Goal: Task Accomplishment & Management: Use online tool/utility

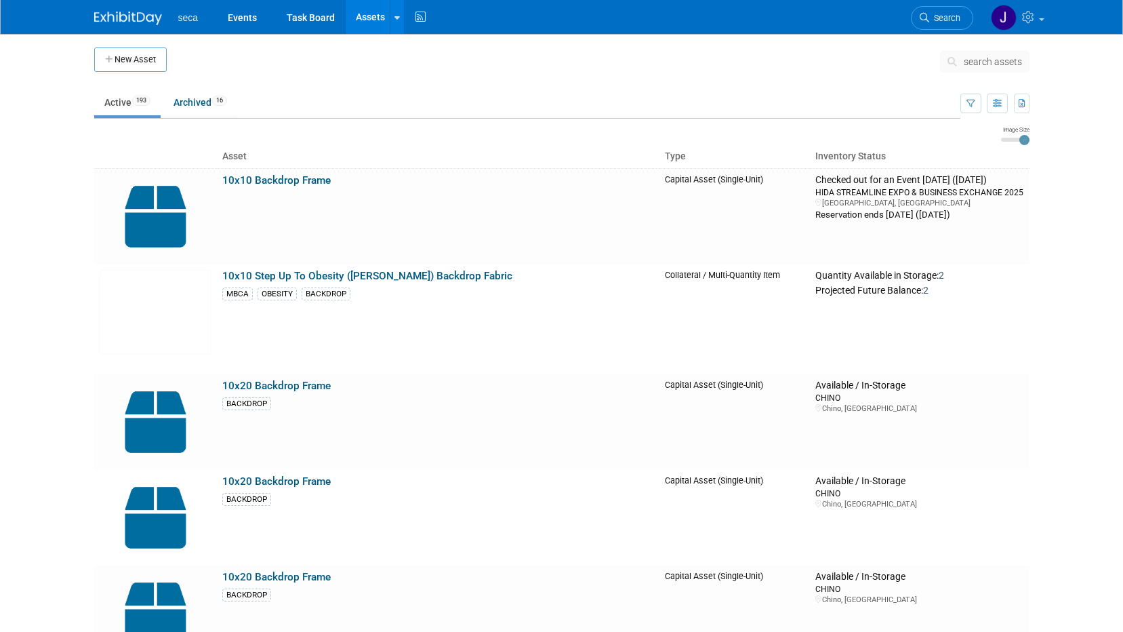
click at [157, 14] on img at bounding box center [128, 19] width 68 height 14
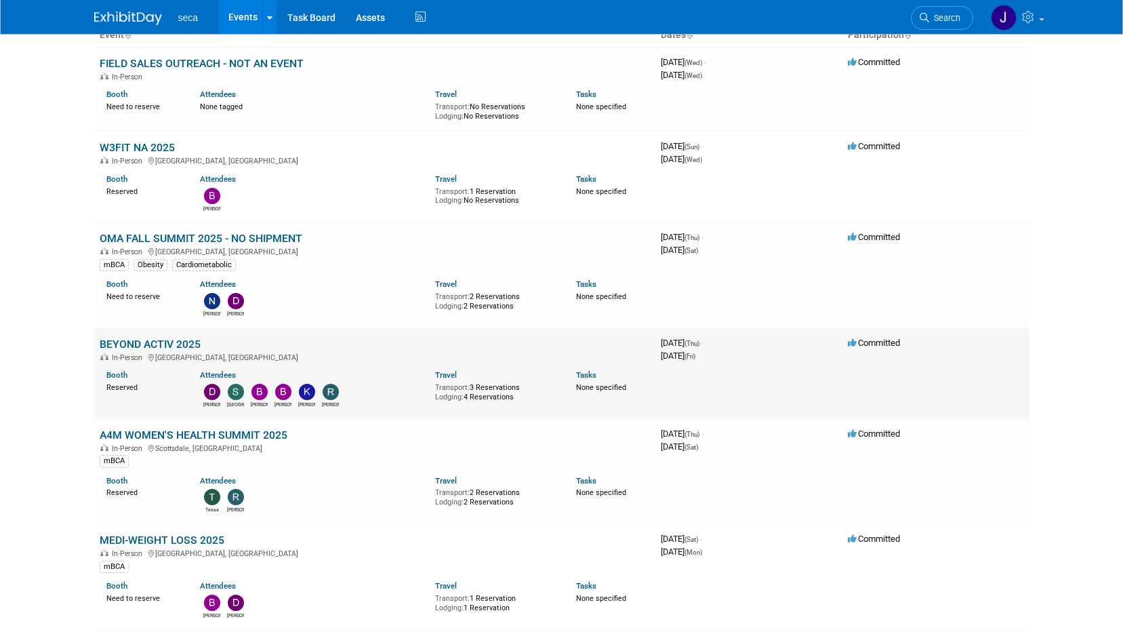
scroll to position [136, 0]
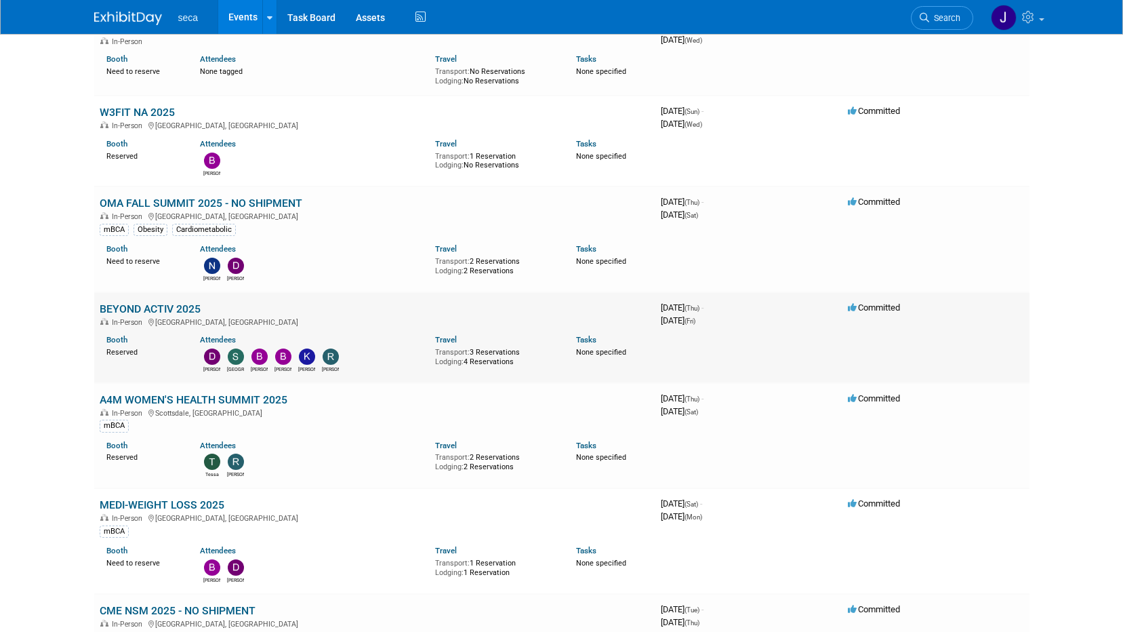
click at [178, 305] on link "BEYOND ACTIV 2025" at bounding box center [150, 308] width 101 height 13
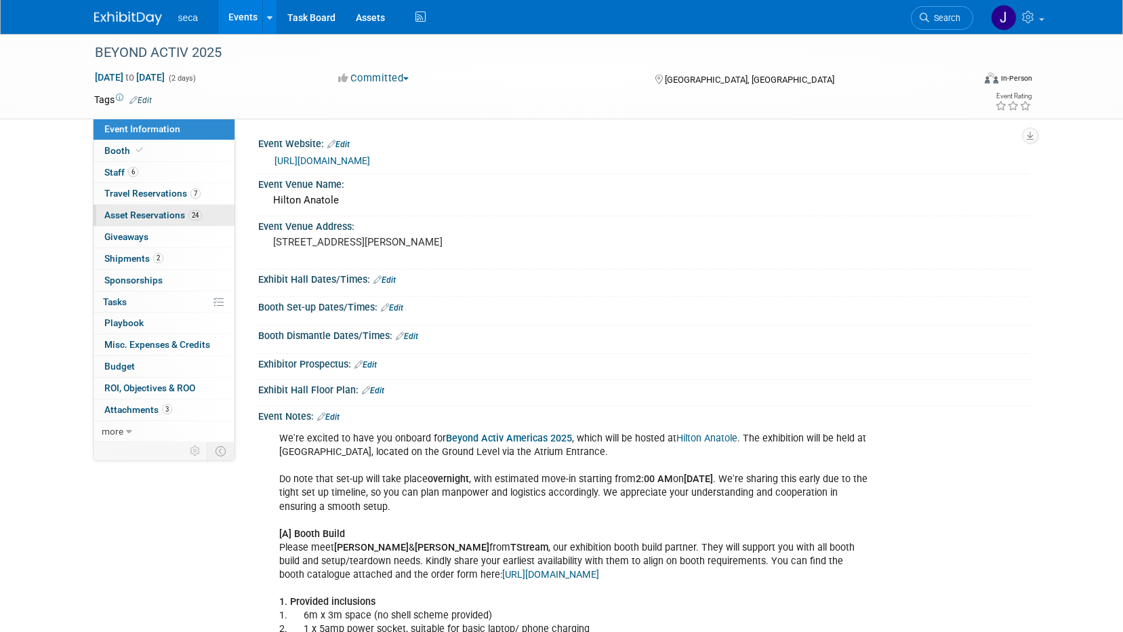
click at [197, 213] on span "24" at bounding box center [195, 215] width 14 height 10
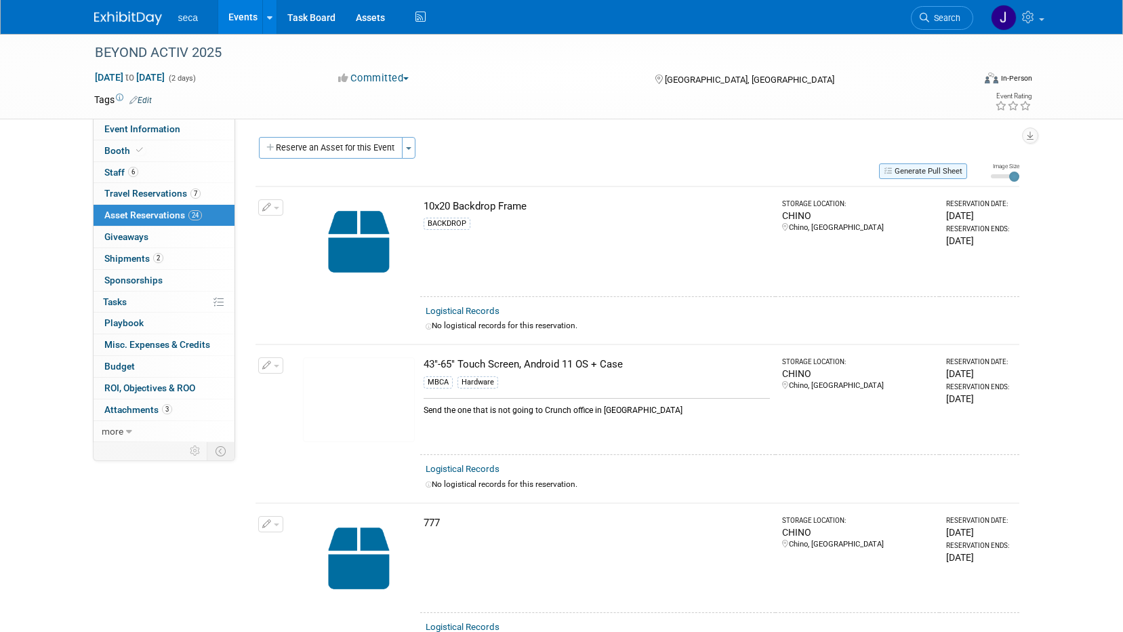
click at [940, 170] on button "Generate Pull Sheet" at bounding box center [923, 171] width 88 height 16
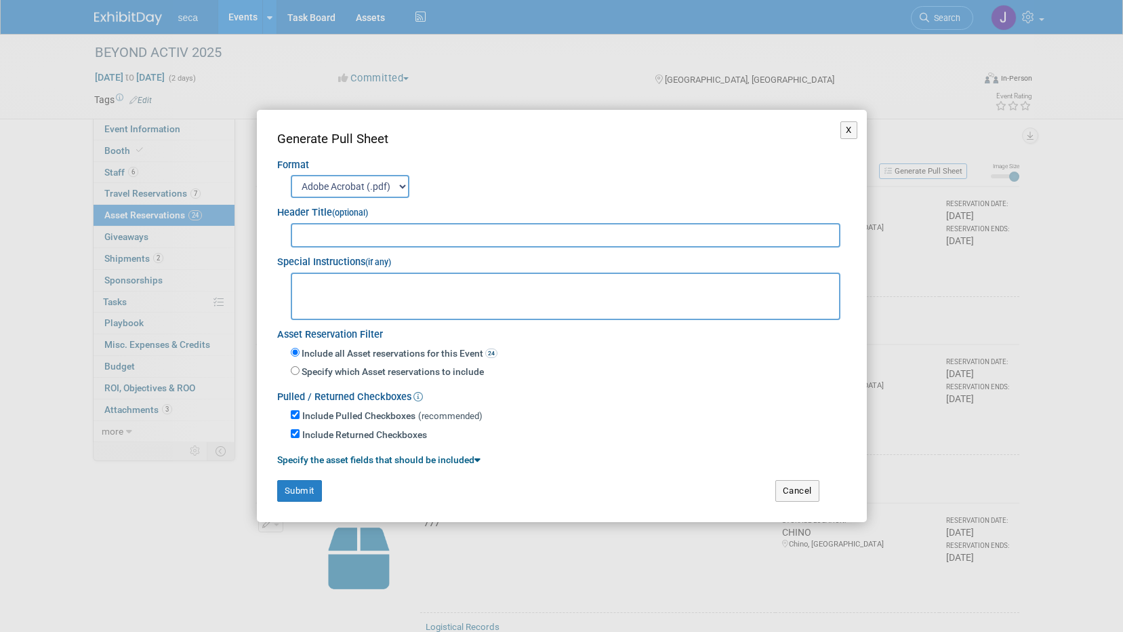
click at [388, 234] on input "text" at bounding box center [566, 235] width 550 height 24
type input "BEYOND"
click at [281, 492] on button "Submit" at bounding box center [299, 491] width 45 height 22
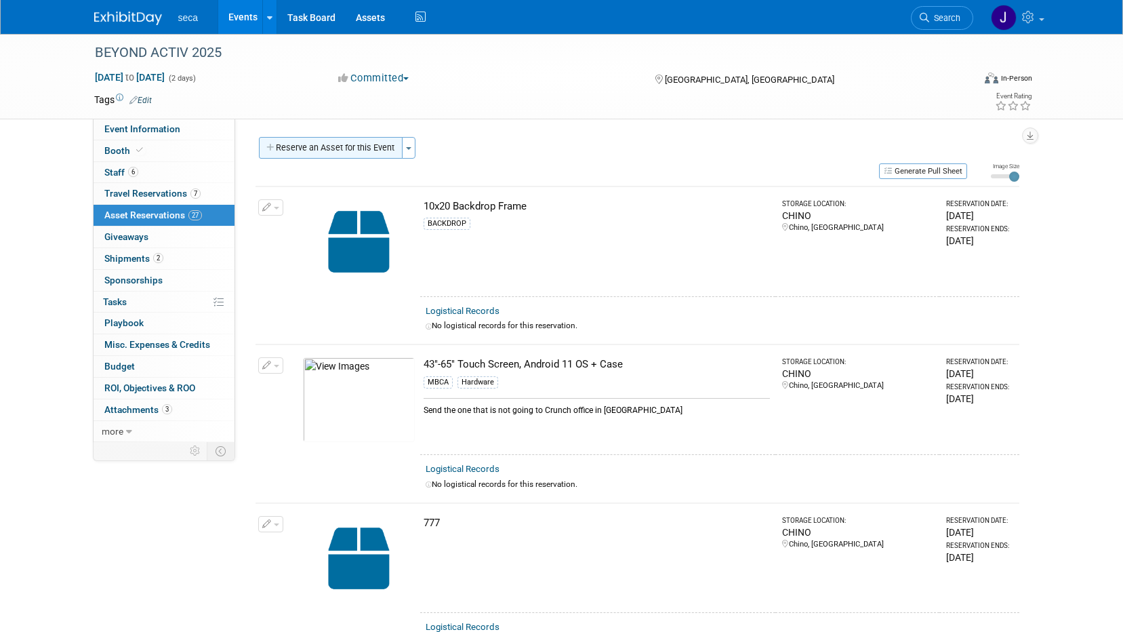
click at [349, 150] on button "Reserve an Asset for this Event" at bounding box center [331, 148] width 144 height 22
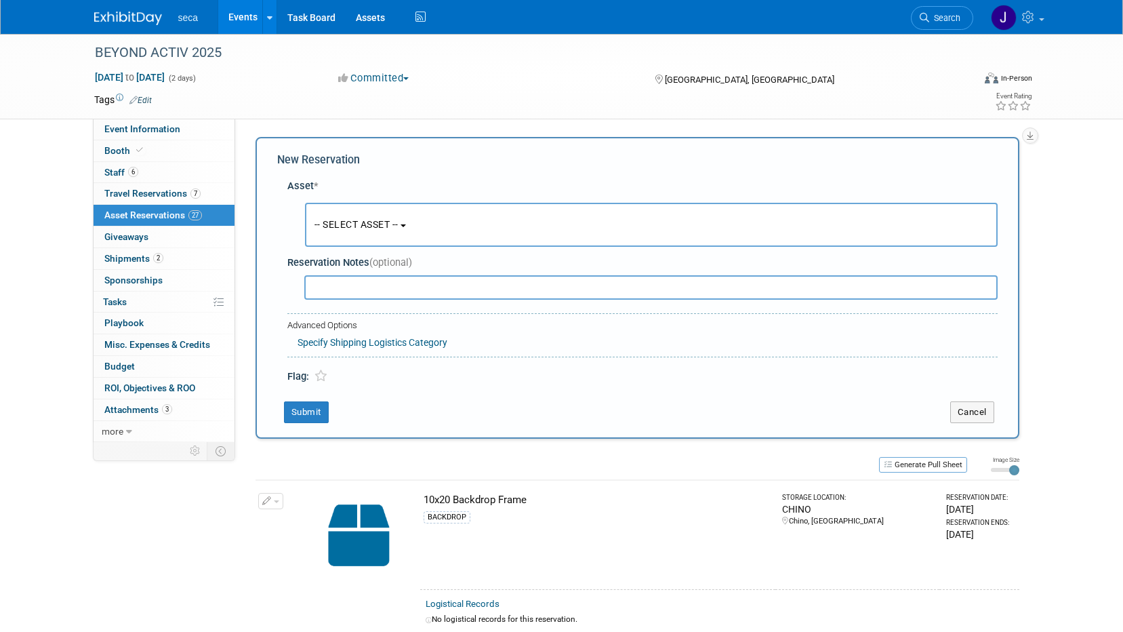
scroll to position [13, 0]
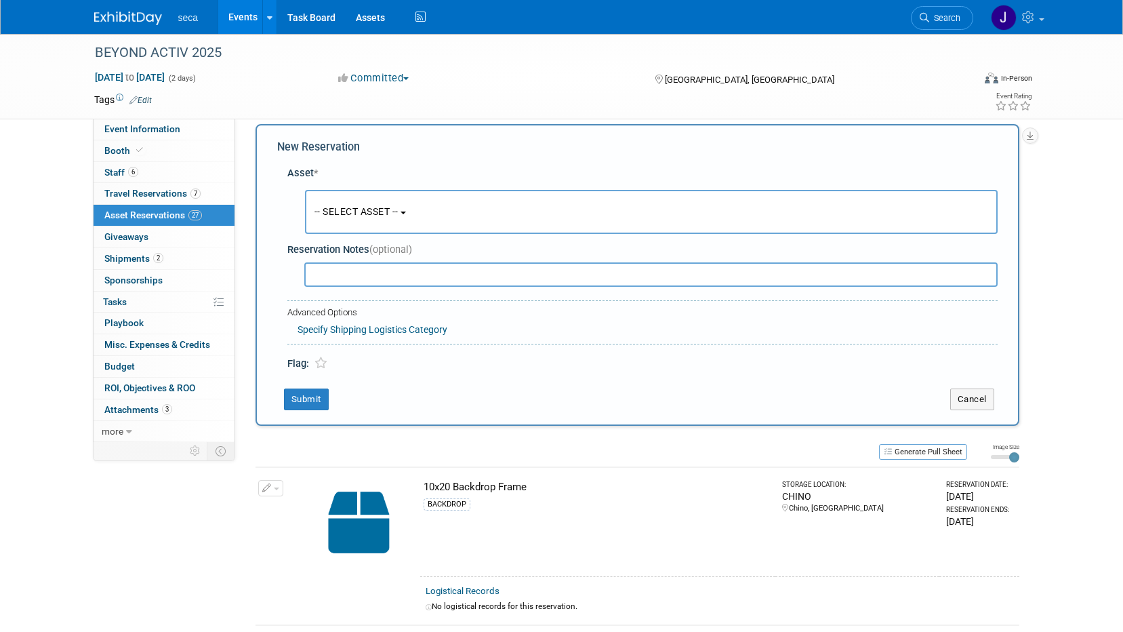
click at [373, 212] on span "-- SELECT ASSET --" at bounding box center [356, 211] width 84 height 11
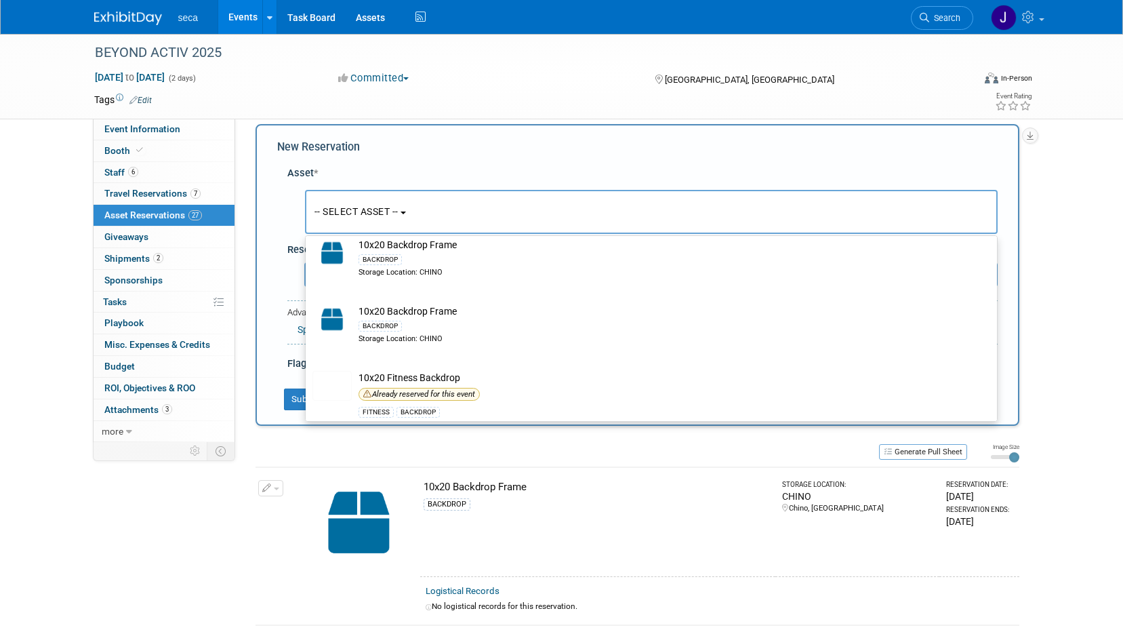
scroll to position [339, 0]
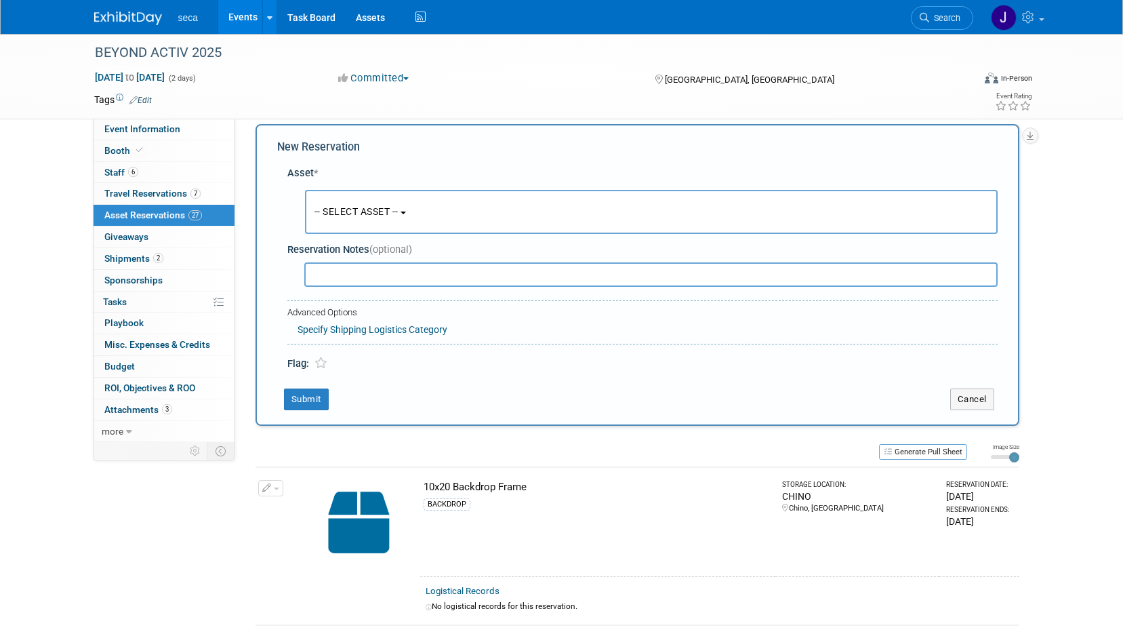
click at [0, 180] on html "seca Events Add Event Bulk Upload Events Shareable Event Boards Recently Viewed…" at bounding box center [561, 303] width 1123 height 632
drag, startPoint x: 1065, startPoint y: 216, endPoint x: 1018, endPoint y: 343, distance: 135.3
click at [971, 403] on button "Cancel" at bounding box center [972, 399] width 44 height 22
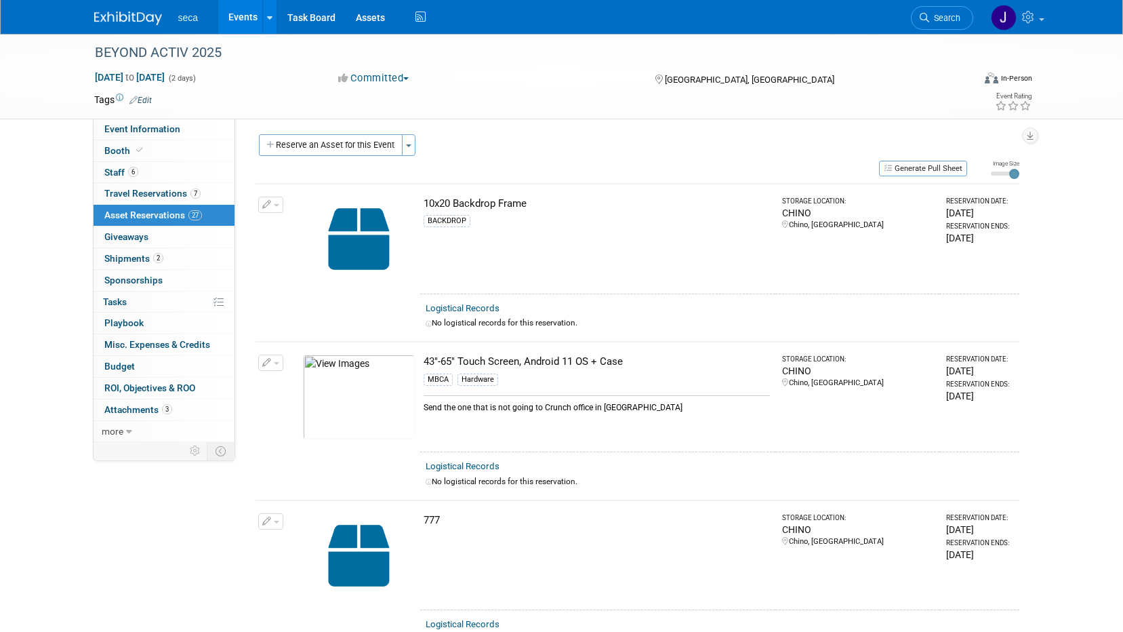
scroll to position [0, 0]
